Goal: Obtain resource: Download file/media

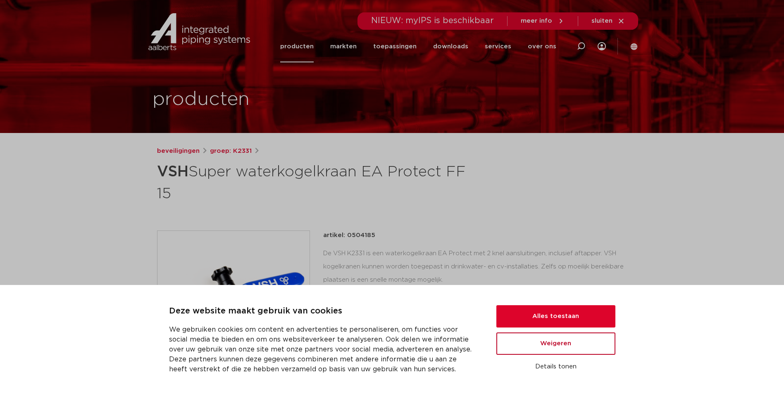
click at [540, 342] on button "Weigeren" at bounding box center [556, 344] width 119 height 22
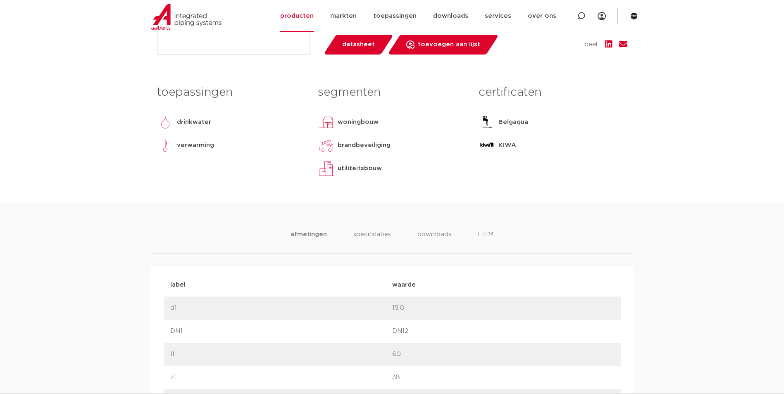
scroll to position [372, 0]
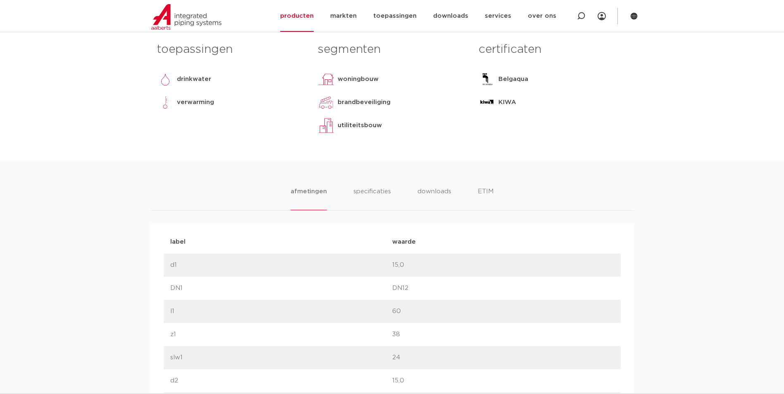
click at [437, 196] on li "downloads" at bounding box center [434, 199] width 34 height 24
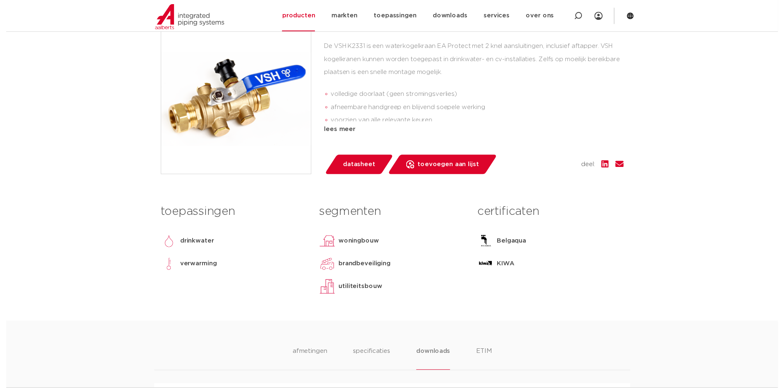
scroll to position [165, 0]
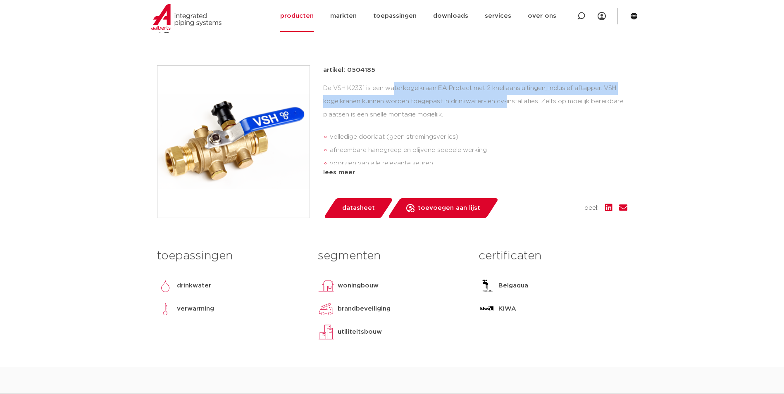
drag, startPoint x: 329, startPoint y: 87, endPoint x: 445, endPoint y: 105, distance: 117.3
click at [445, 105] on div "De VSH K2331 is een waterkogelkraan EA Protect met 2 knel aansluitingen, inclus…" at bounding box center [475, 123] width 304 height 83
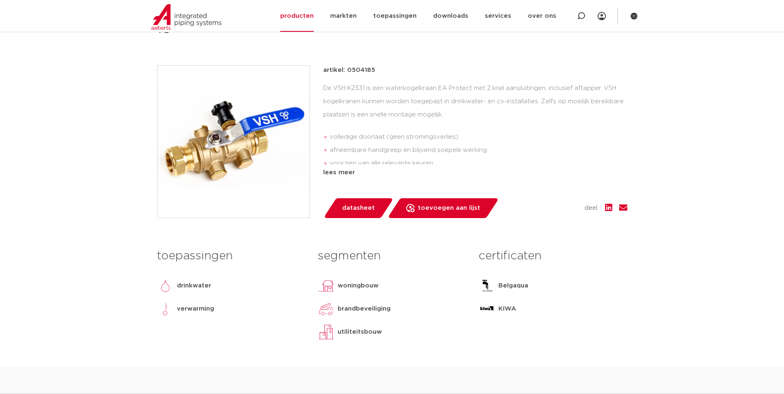
click at [446, 108] on div "De VSH K2331 is een waterkogelkraan EA Protect met 2 knel aansluitingen, inclus…" at bounding box center [475, 123] width 304 height 83
drag, startPoint x: 434, startPoint y: 128, endPoint x: 346, endPoint y: 52, distance: 116.4
click at [346, 52] on div "beveiligingen groep: K2331 VSH Super waterkogelkraan EA Protect FF 15" at bounding box center [393, 174] width 484 height 386
drag, startPoint x: 346, startPoint y: 52, endPoint x: 353, endPoint y: 100, distance: 49.2
click at [353, 100] on div "De VSH K2331 is een waterkogelkraan EA Protect met 2 knel aansluitingen, inclus…" at bounding box center [475, 123] width 304 height 83
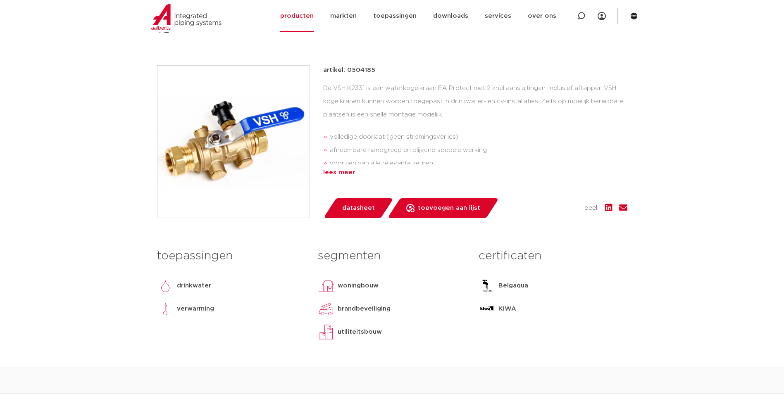
click at [339, 168] on div "lees meer" at bounding box center [475, 173] width 304 height 10
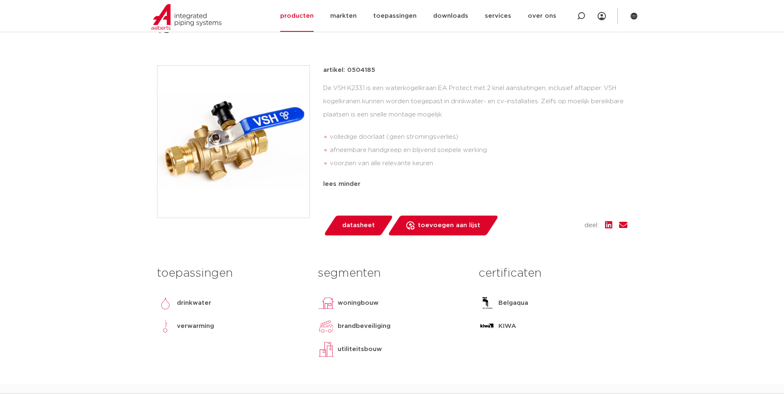
click at [339, 170] on ul "volledige doorlaat (geen stromingsverlies) afneembare handgreep en blijvend soe…" at bounding box center [475, 150] width 304 height 46
click at [358, 225] on span "datasheet" at bounding box center [358, 225] width 33 height 13
